Goal: Find specific fact: Find specific fact

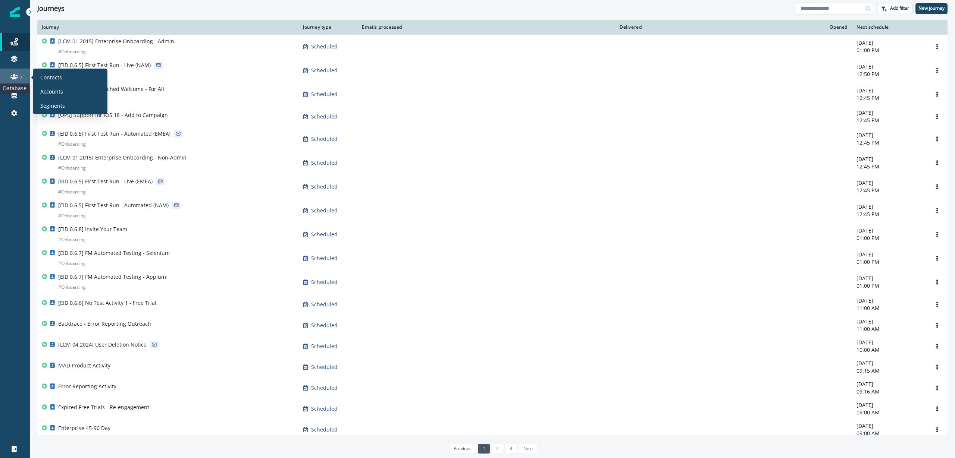
click at [16, 75] on icon at bounding box center [13, 76] width 7 height 7
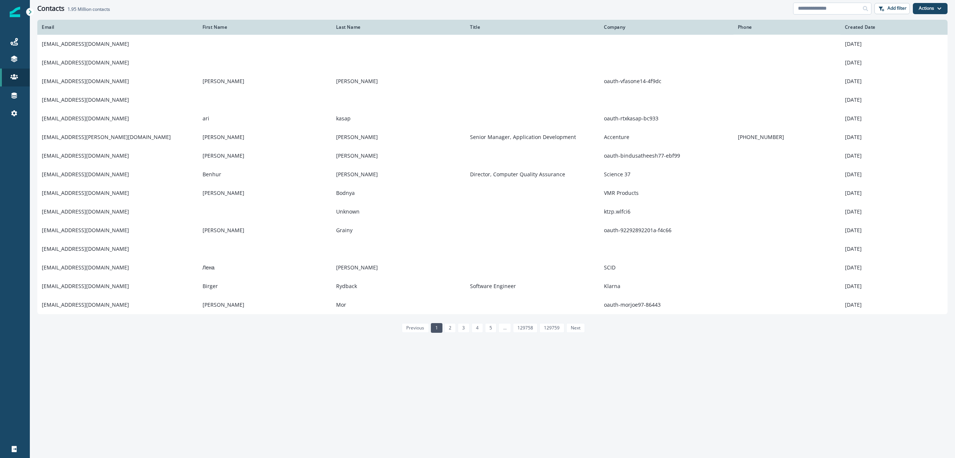
click at [826, 10] on input at bounding box center [832, 9] width 78 height 12
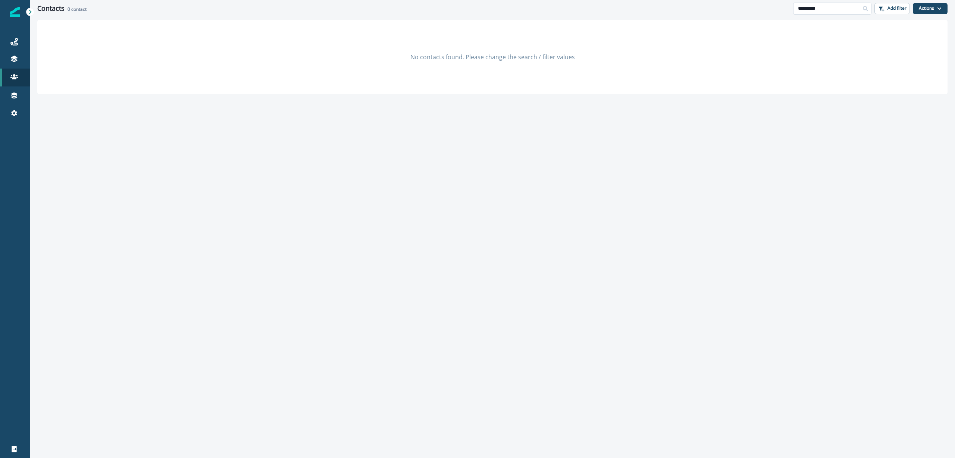
type input "*********"
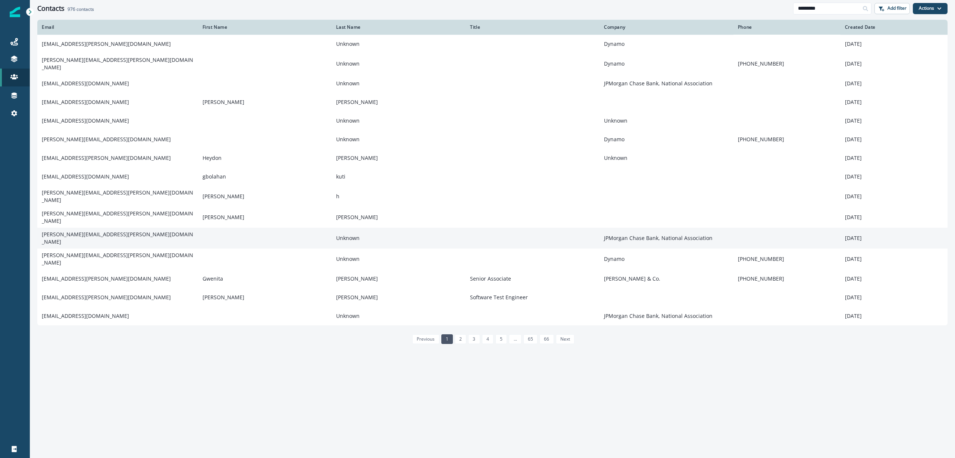
click at [159, 228] on td "[PERSON_NAME][EMAIL_ADDRESS][PERSON_NAME][DOMAIN_NAME]" at bounding box center [117, 238] width 161 height 21
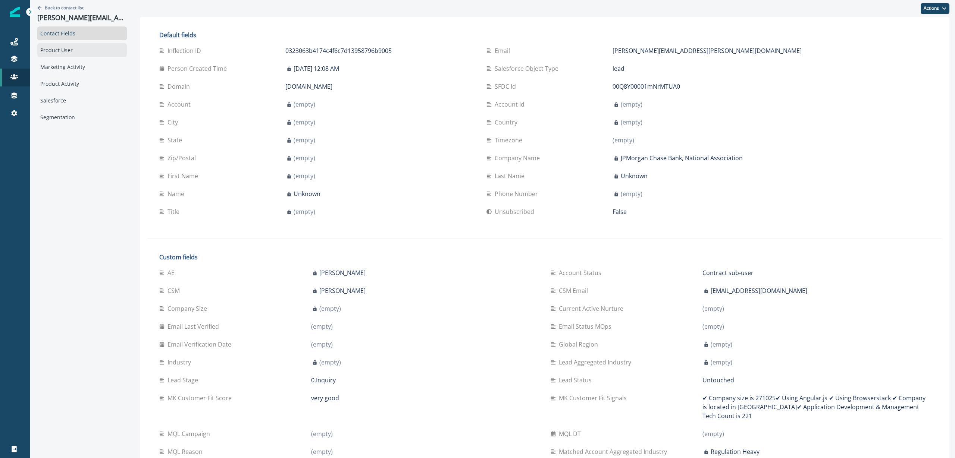
click at [72, 52] on div "Product User" at bounding box center [82, 50] width 90 height 14
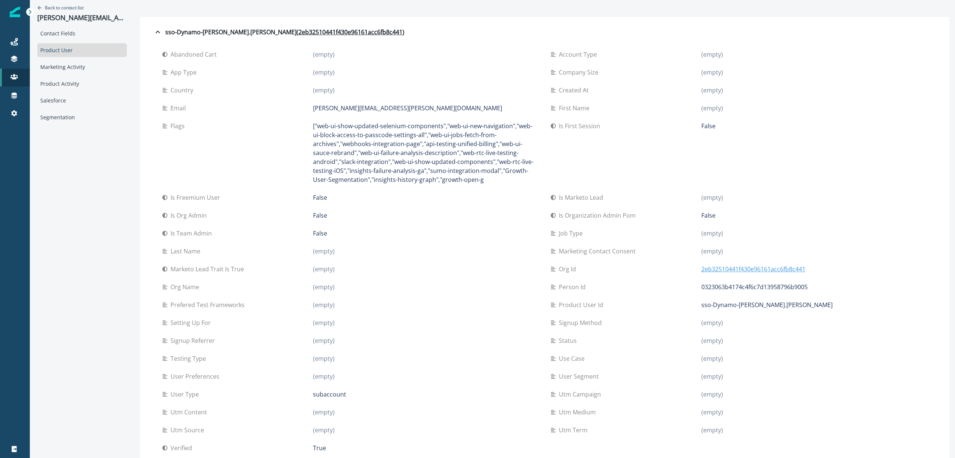
click at [749, 268] on p "2eb32510441f430e96161acc6fb8c441" at bounding box center [753, 269] width 104 height 9
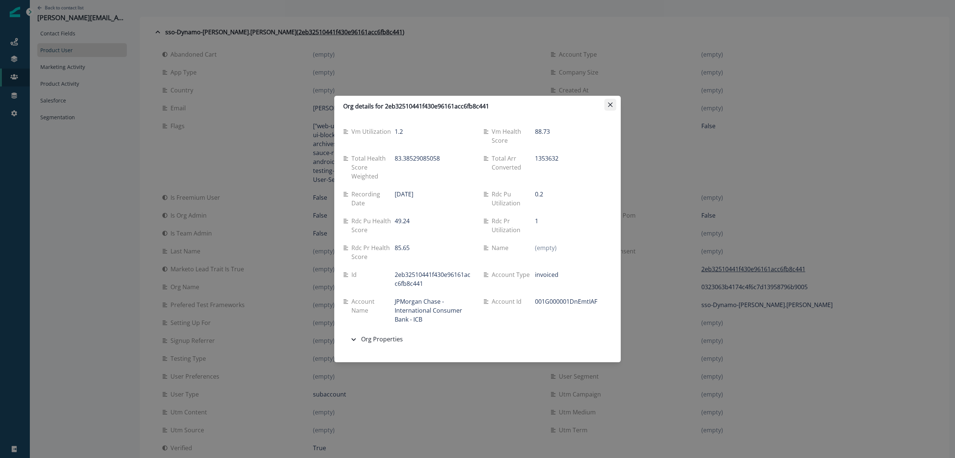
click at [609, 106] on icon "Close" at bounding box center [610, 105] width 4 height 4
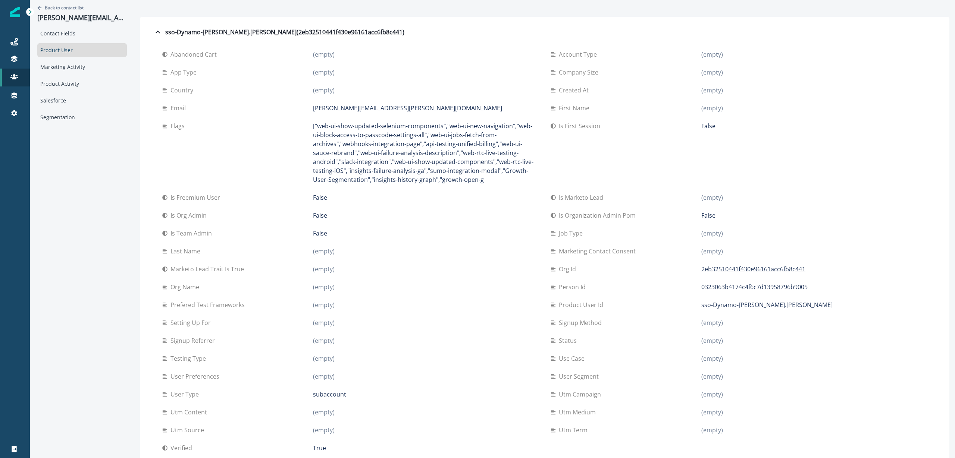
click at [828, 277] on div "Org id 2eb32510441f430e96161acc6fb8c441" at bounding box center [739, 269] width 376 height 18
drag, startPoint x: 822, startPoint y: 267, endPoint x: 698, endPoint y: 270, distance: 124.6
click at [701, 270] on div "2eb32510441f430e96161acc6fb8c441" at bounding box center [814, 269] width 226 height 9
copy p "2eb32510441f430e96161acc6fb8c441"
